Goal: Task Accomplishment & Management: Manage account settings

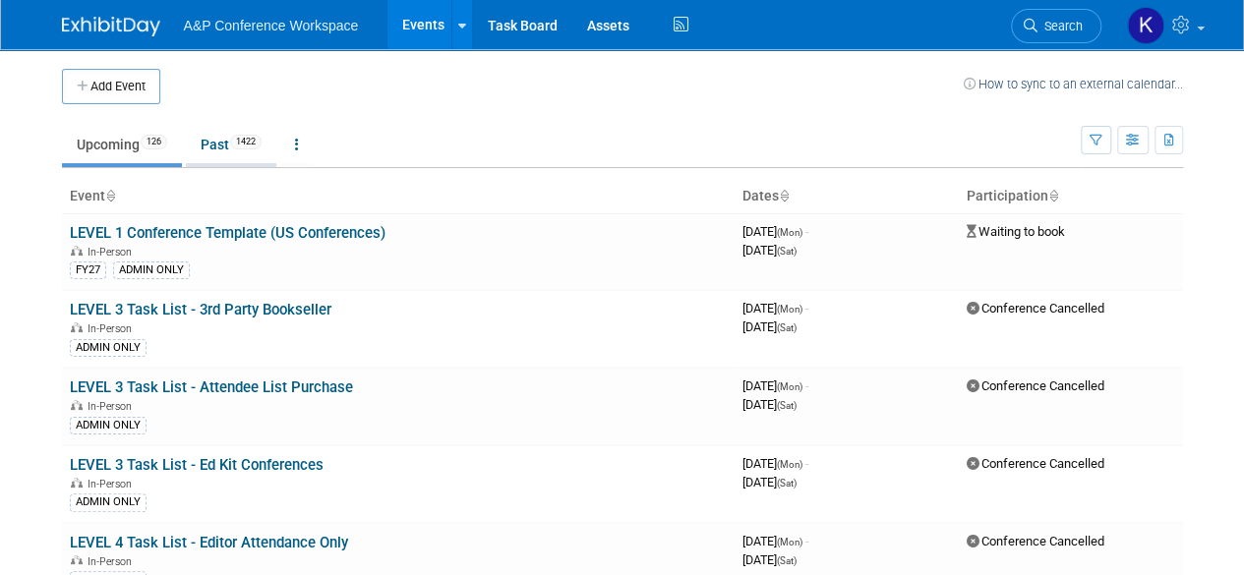
click at [236, 129] on link "Past 1422" at bounding box center [231, 144] width 90 height 37
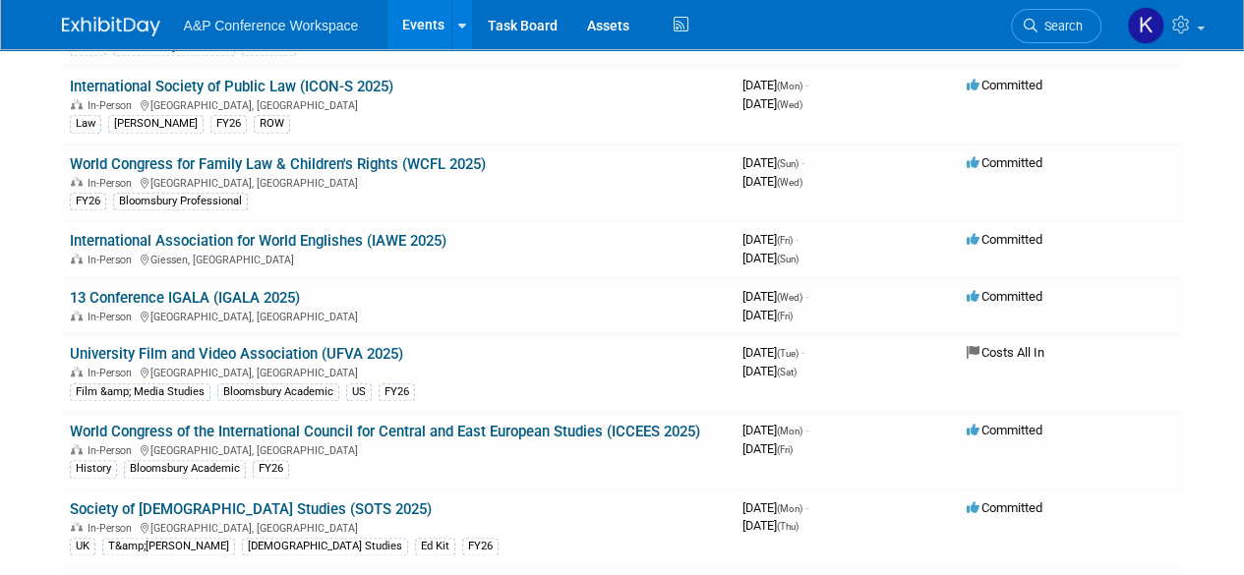
scroll to position [4671, 0]
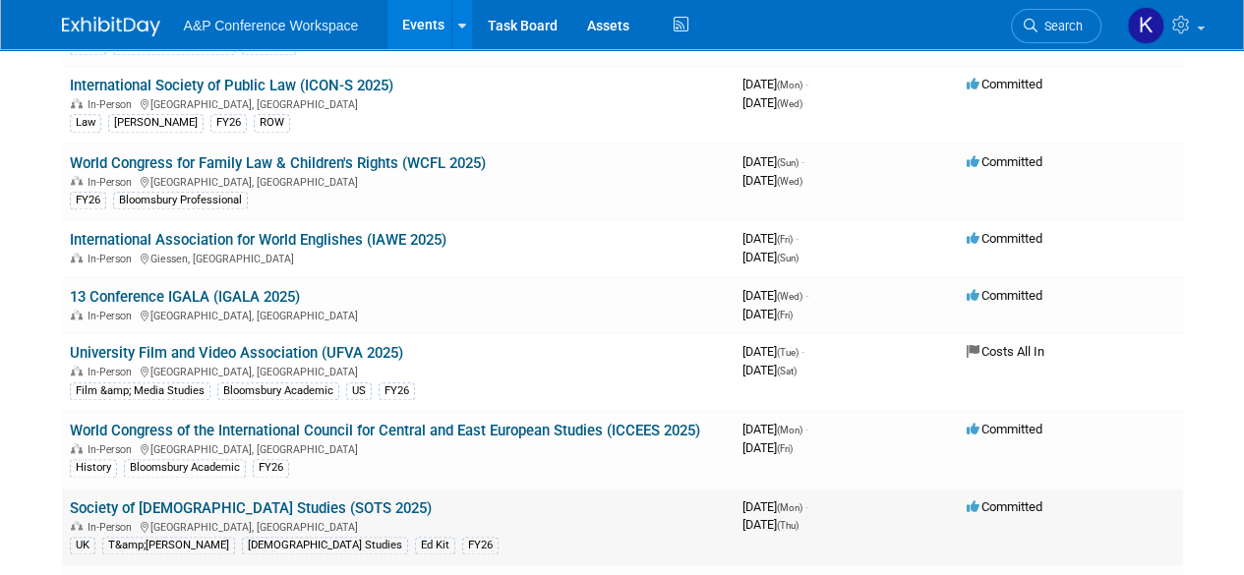
click at [273, 495] on td "Society of [DEMOGRAPHIC_DATA] Studies (SOTS 2025) In-Person [GEOGRAPHIC_DATA], …" at bounding box center [398, 528] width 673 height 78
click at [254, 500] on link "Society of [DEMOGRAPHIC_DATA] Studies (SOTS 2025)" at bounding box center [251, 509] width 362 height 18
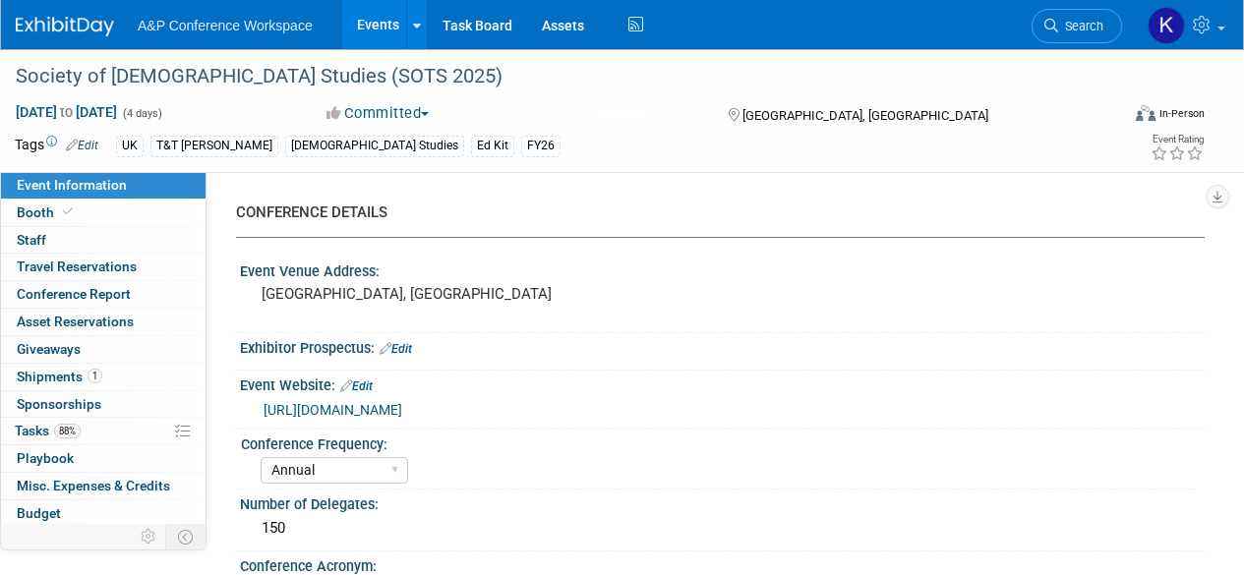
select select "Annual"
select select "Level 3"
select select "Ed Kit"
select select "[DEMOGRAPHIC_DATA] Studies"
select select "T&T Clark"
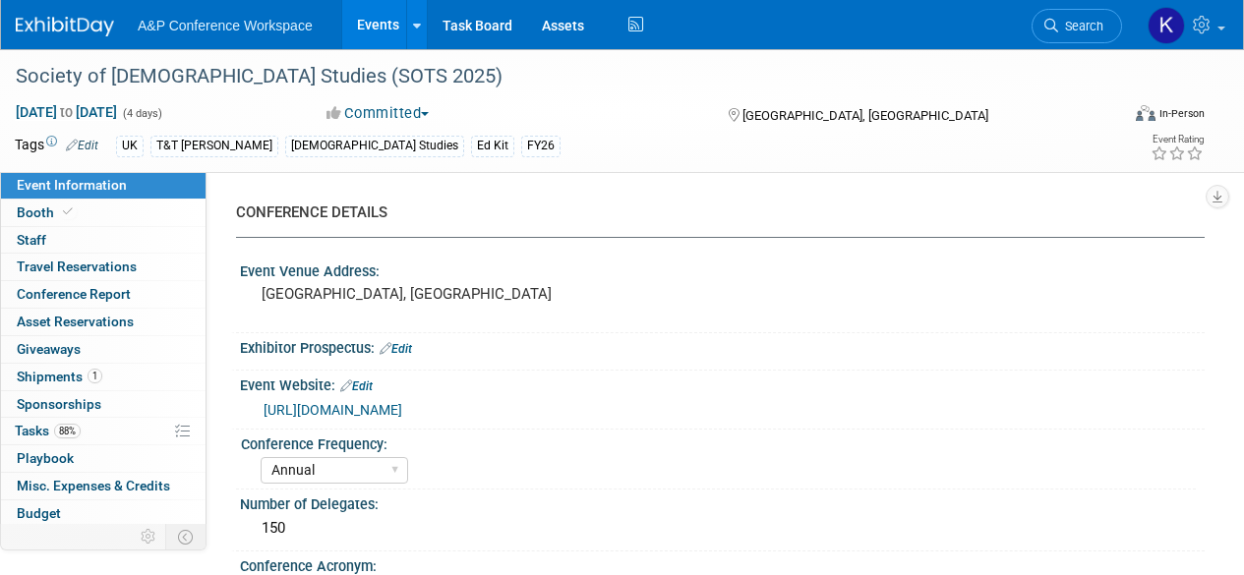
select select "Matt Hambridge"
select select "Emma Chonofsky"
select select "Sophia Hettler"
select select "Networking/Commissioning"
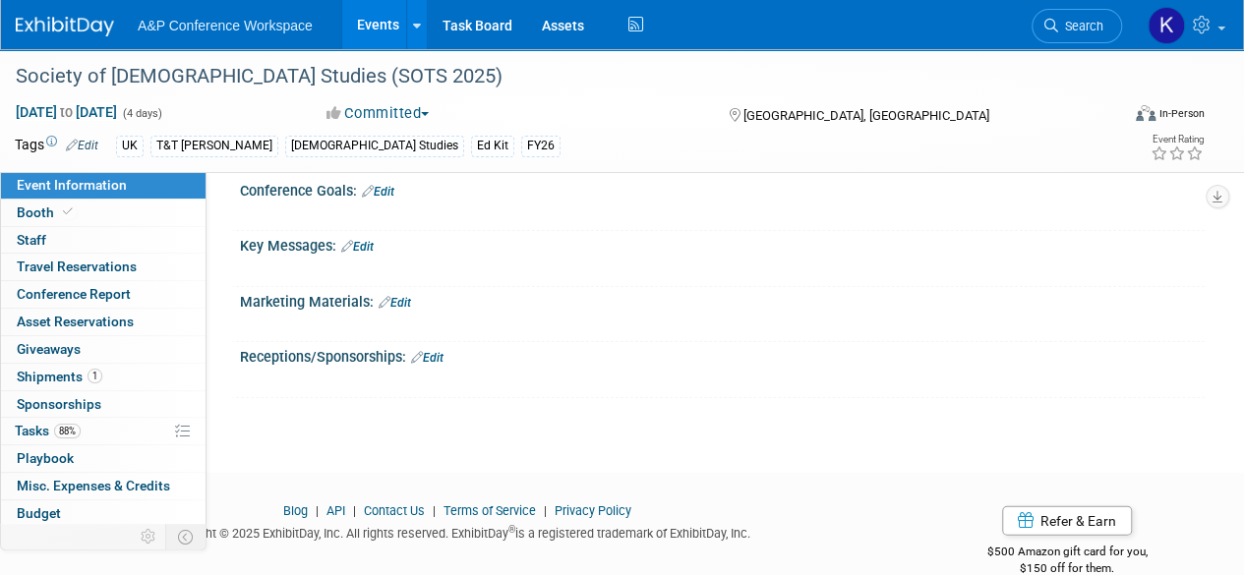
scroll to position [2081, 0]
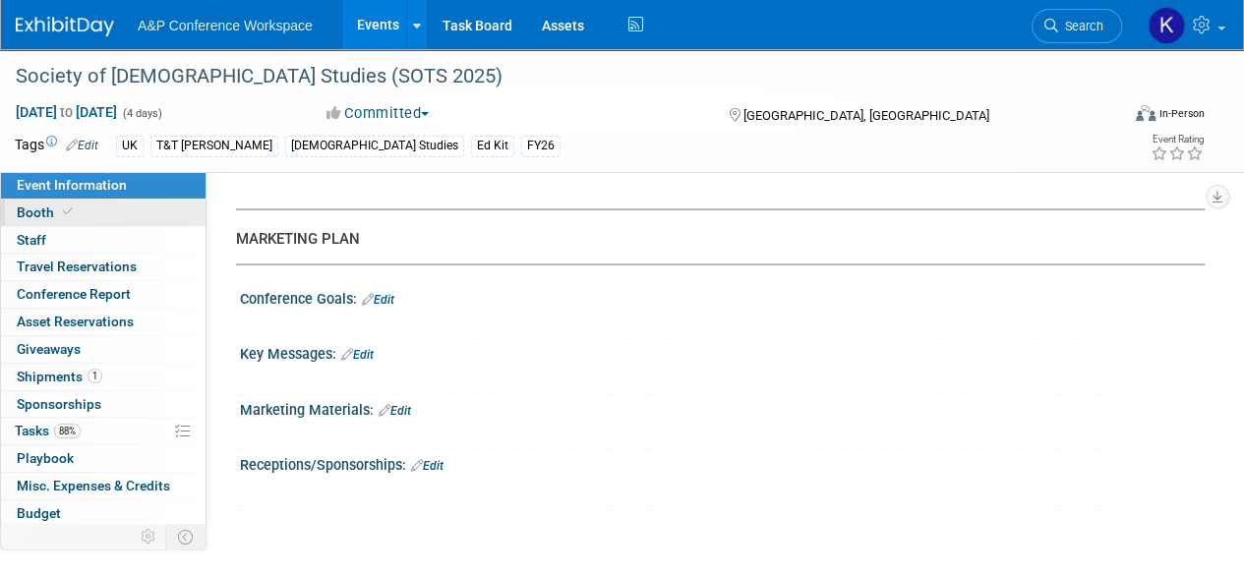
click at [99, 203] on link "Booth" at bounding box center [103, 213] width 205 height 27
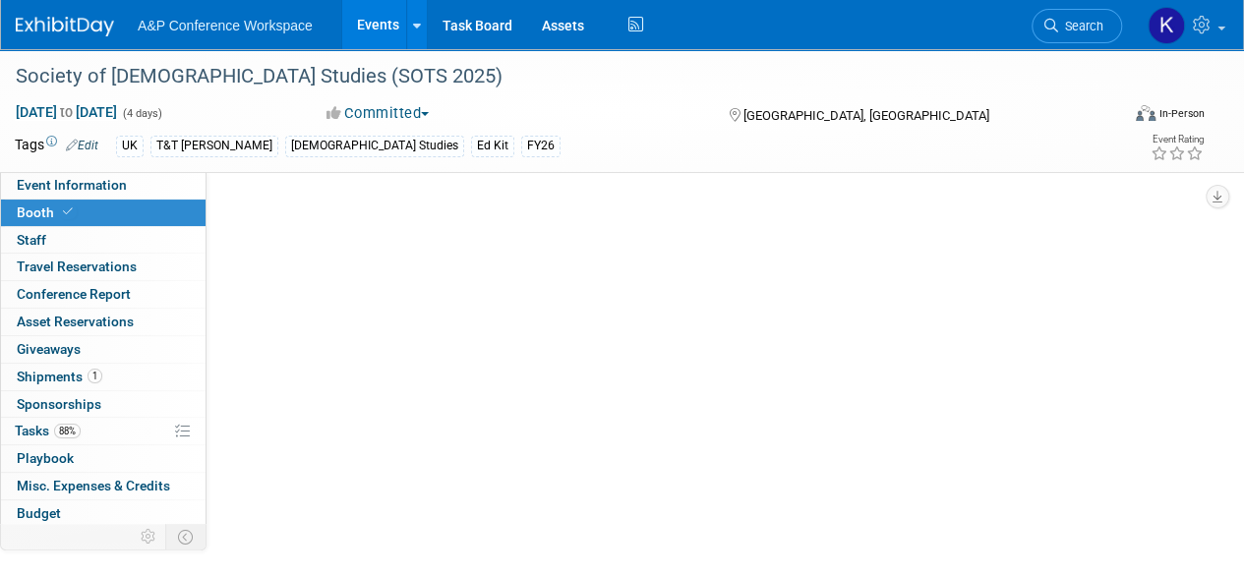
select select "COBA"
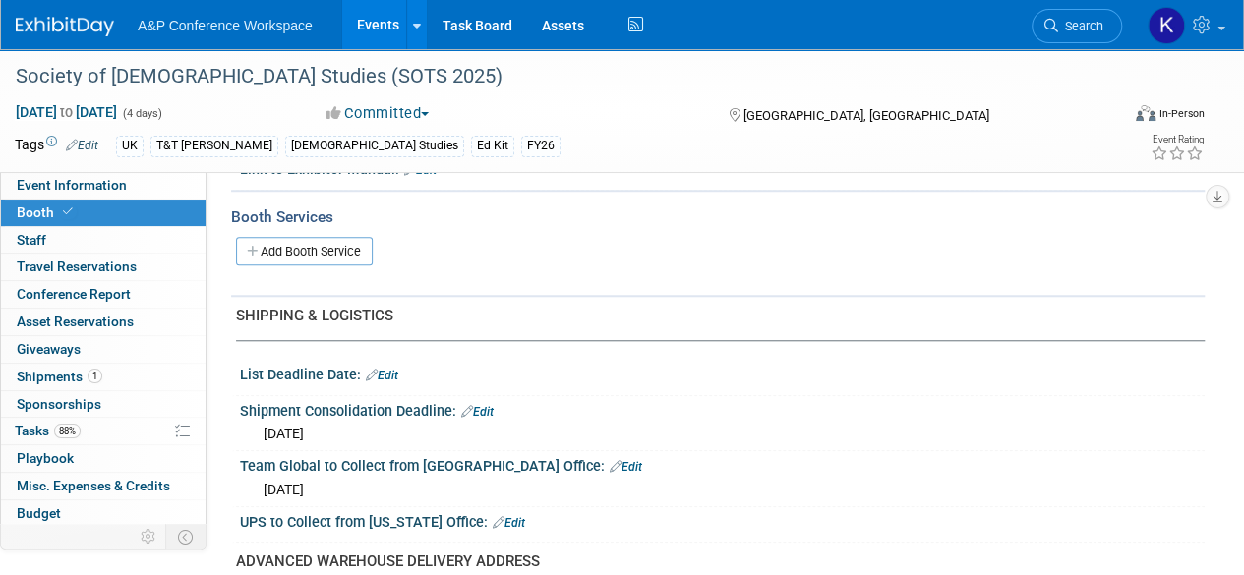
scroll to position [710, 0]
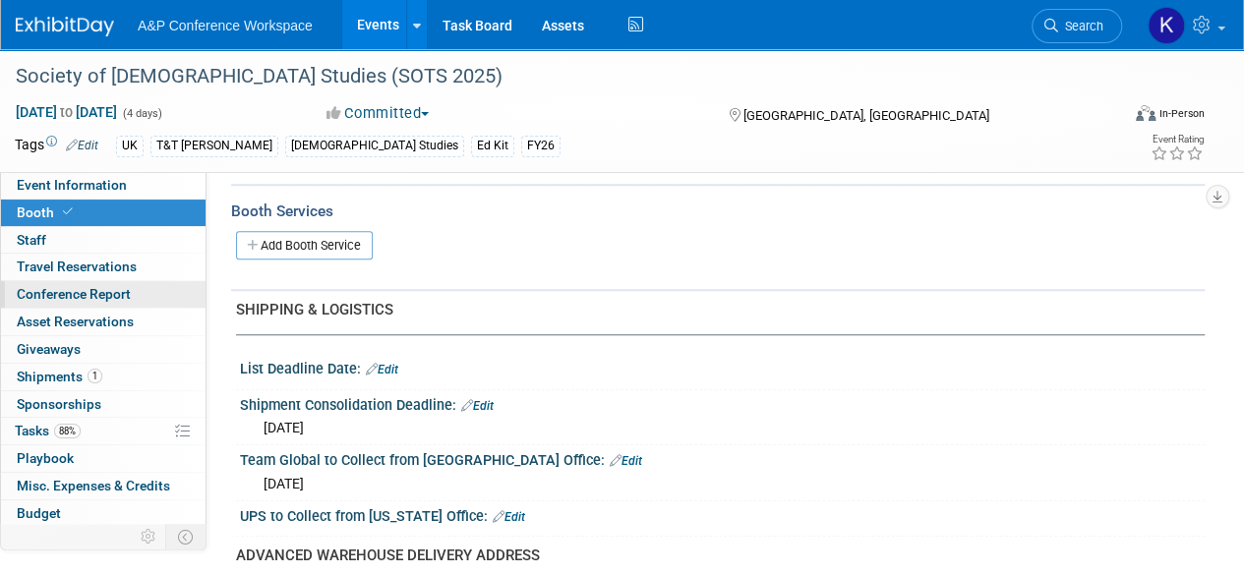
click at [149, 293] on link "Conference Report" at bounding box center [103, 294] width 205 height 27
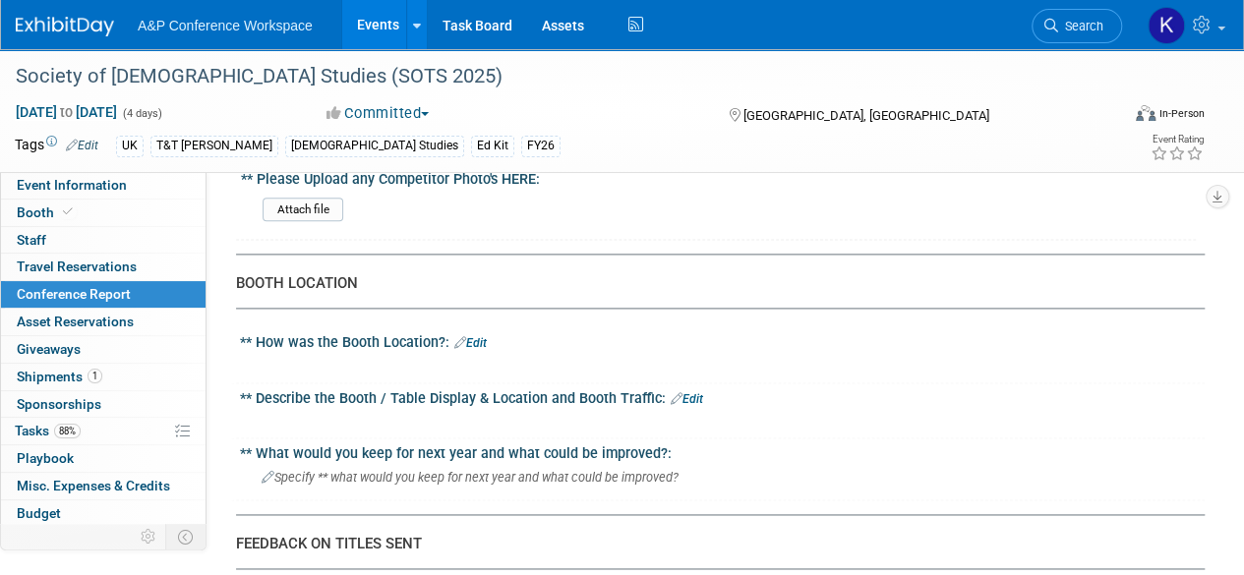
scroll to position [1064, 0]
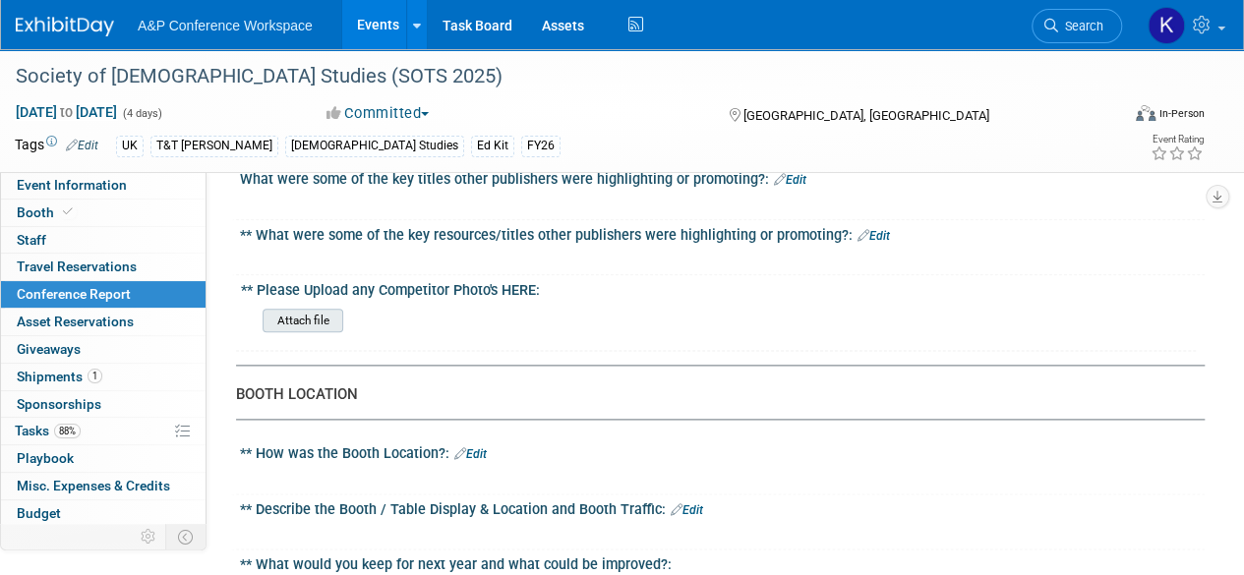
click at [320, 312] on input "file" at bounding box center [208, 321] width 267 height 23
